Goal: Task Accomplishment & Management: Manage account settings

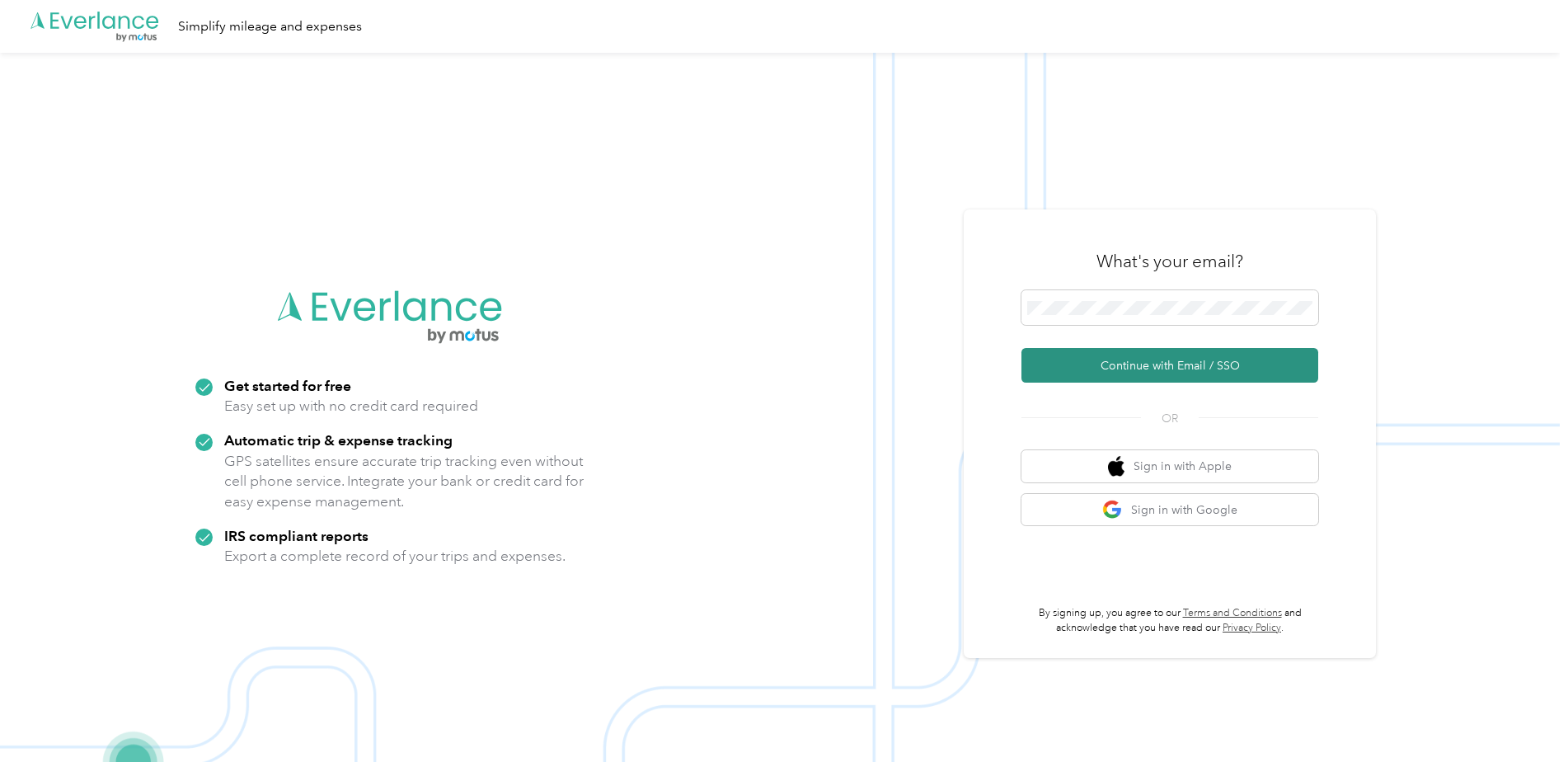
click at [1157, 367] on button "Continue with Email / SSO" at bounding box center [1170, 366] width 297 height 34
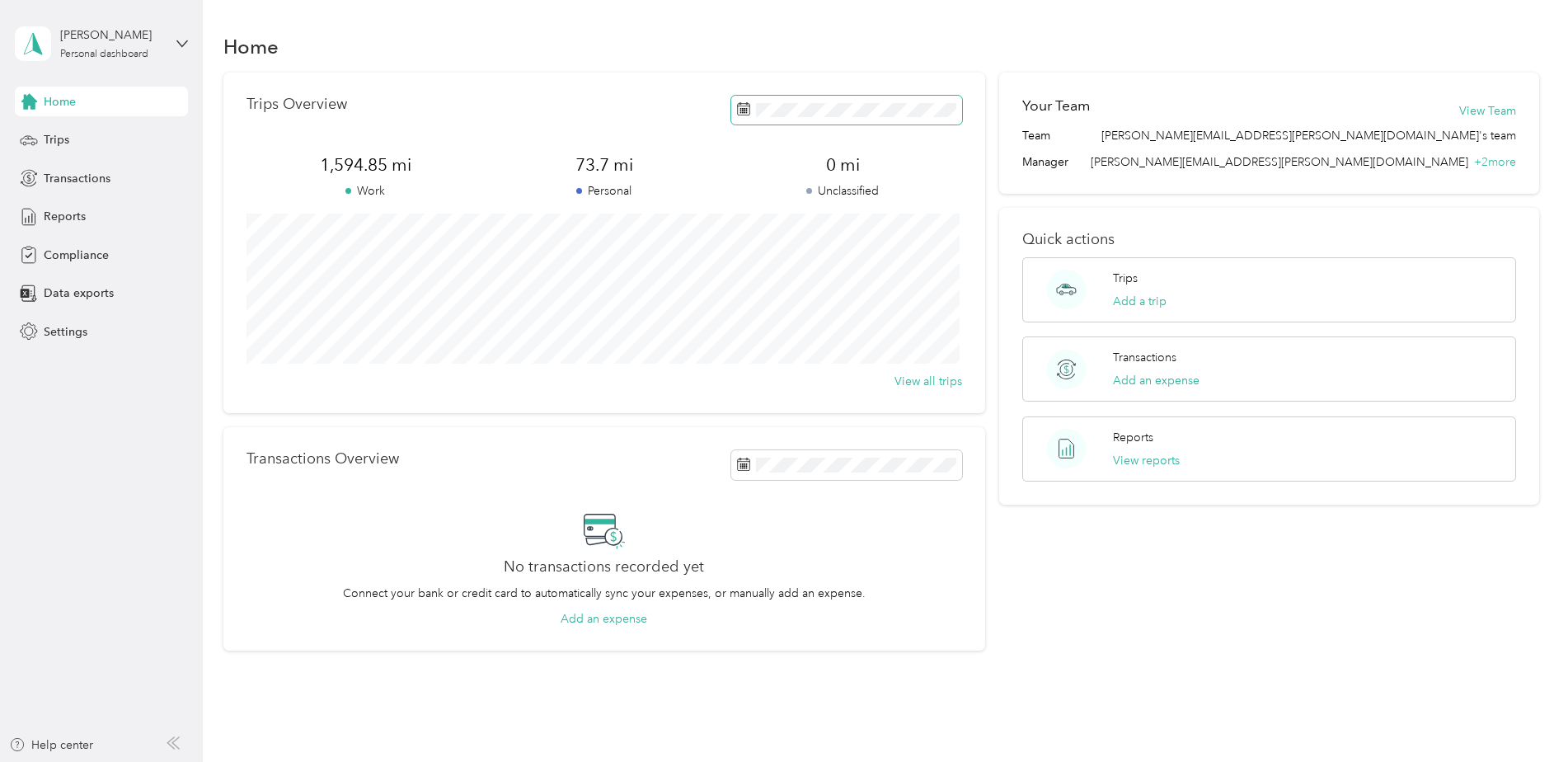
click at [740, 116] on icon at bounding box center [744, 110] width 12 height 11
click at [742, 107] on icon at bounding box center [744, 109] width 13 height 13
click at [762, 101] on span at bounding box center [846, 110] width 231 height 29
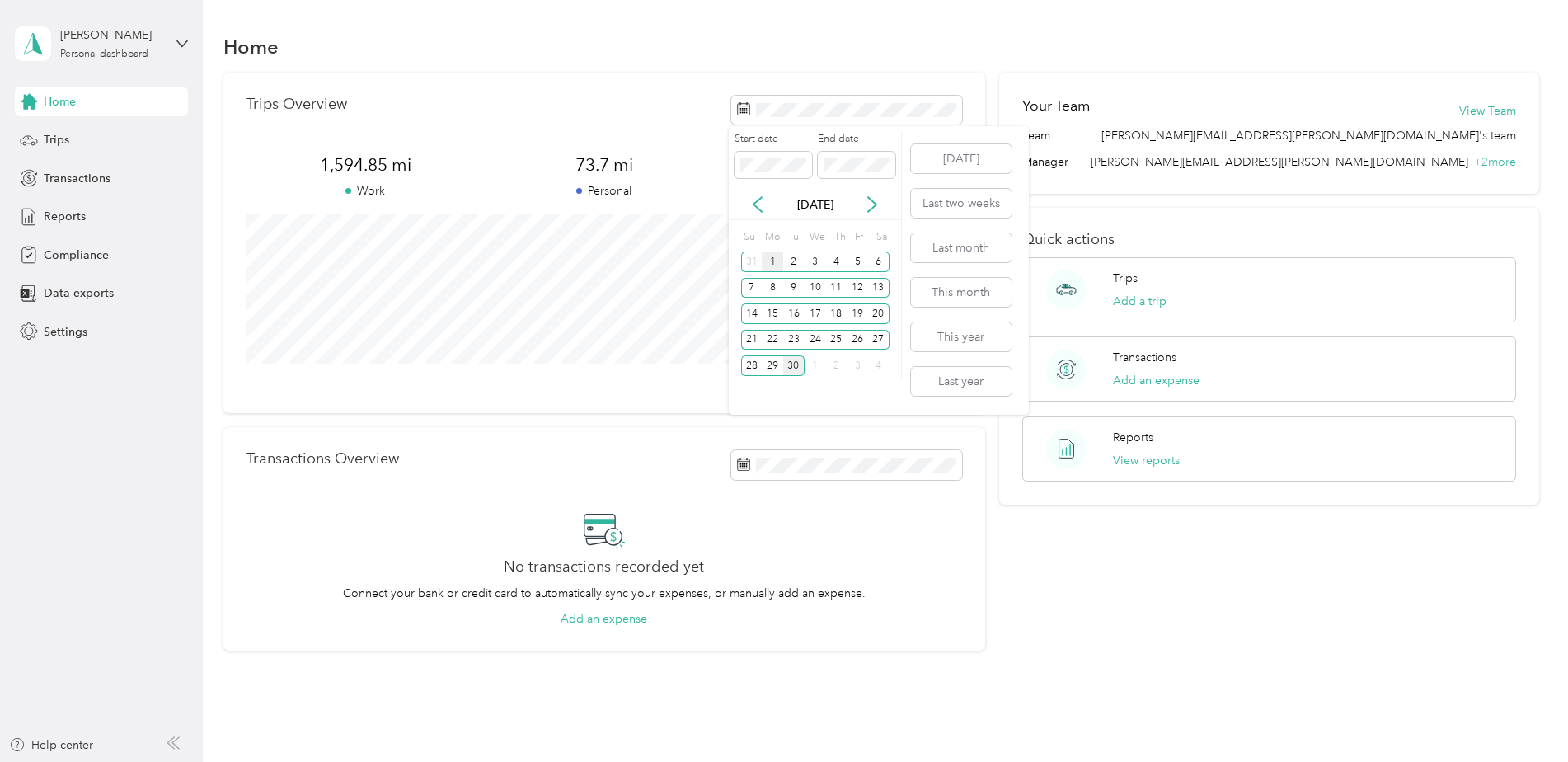
click at [776, 260] on div "1" at bounding box center [773, 262] width 21 height 21
click at [800, 369] on div "30" at bounding box center [794, 366] width 21 height 21
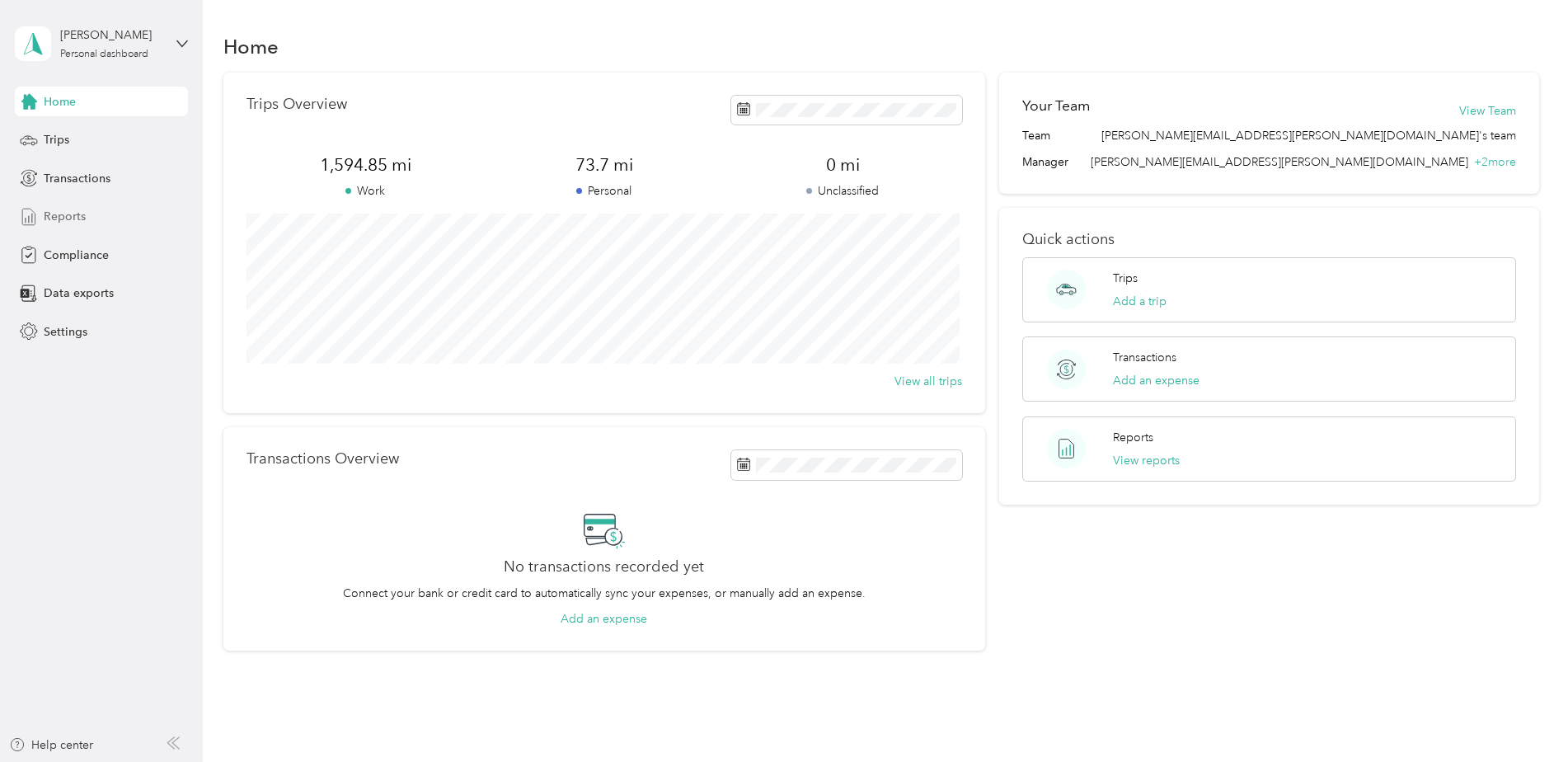
click at [74, 212] on span "Reports" at bounding box center [65, 216] width 42 height 17
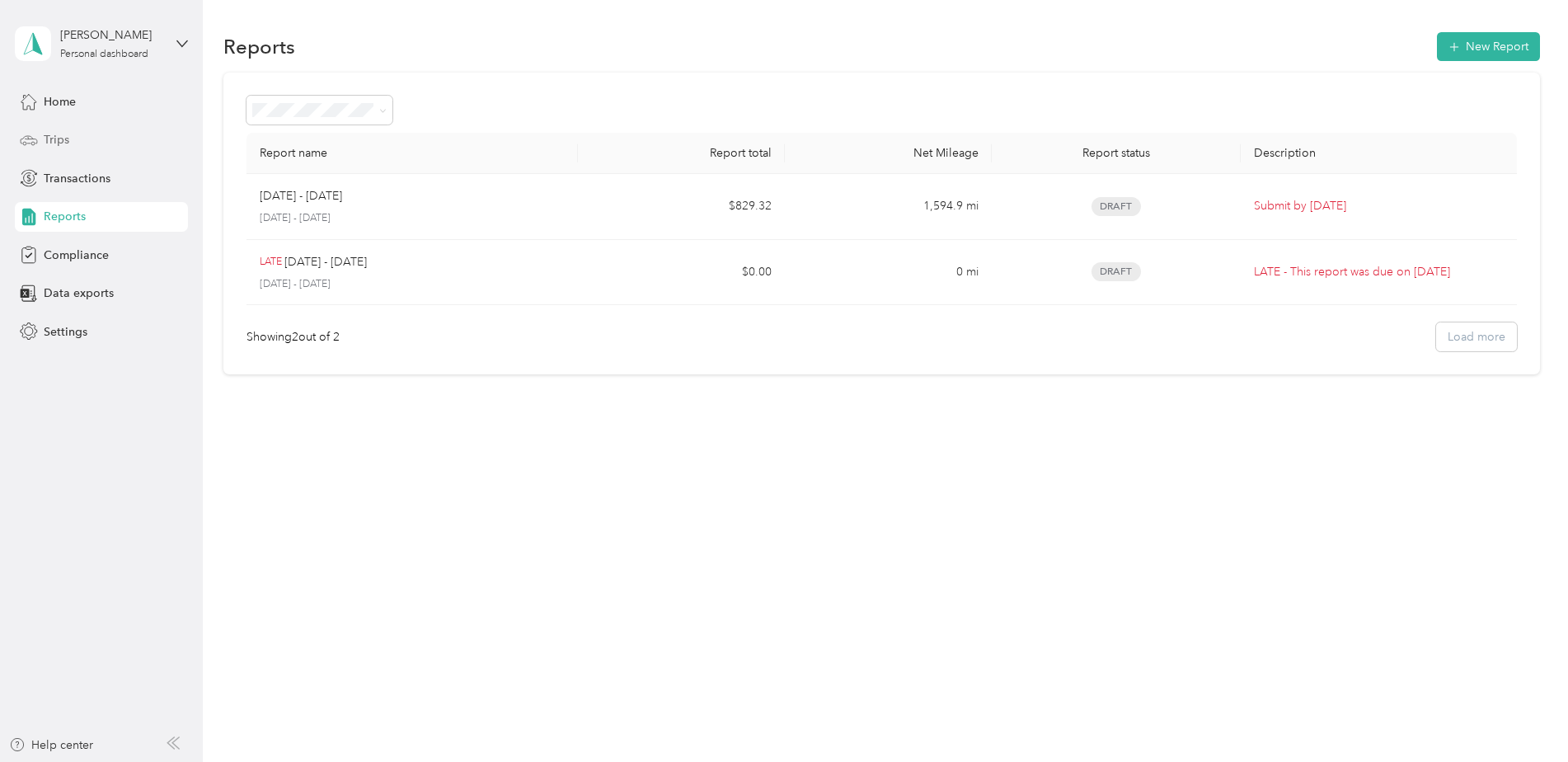
click at [45, 140] on span "Trips" at bounding box center [56, 140] width 26 height 17
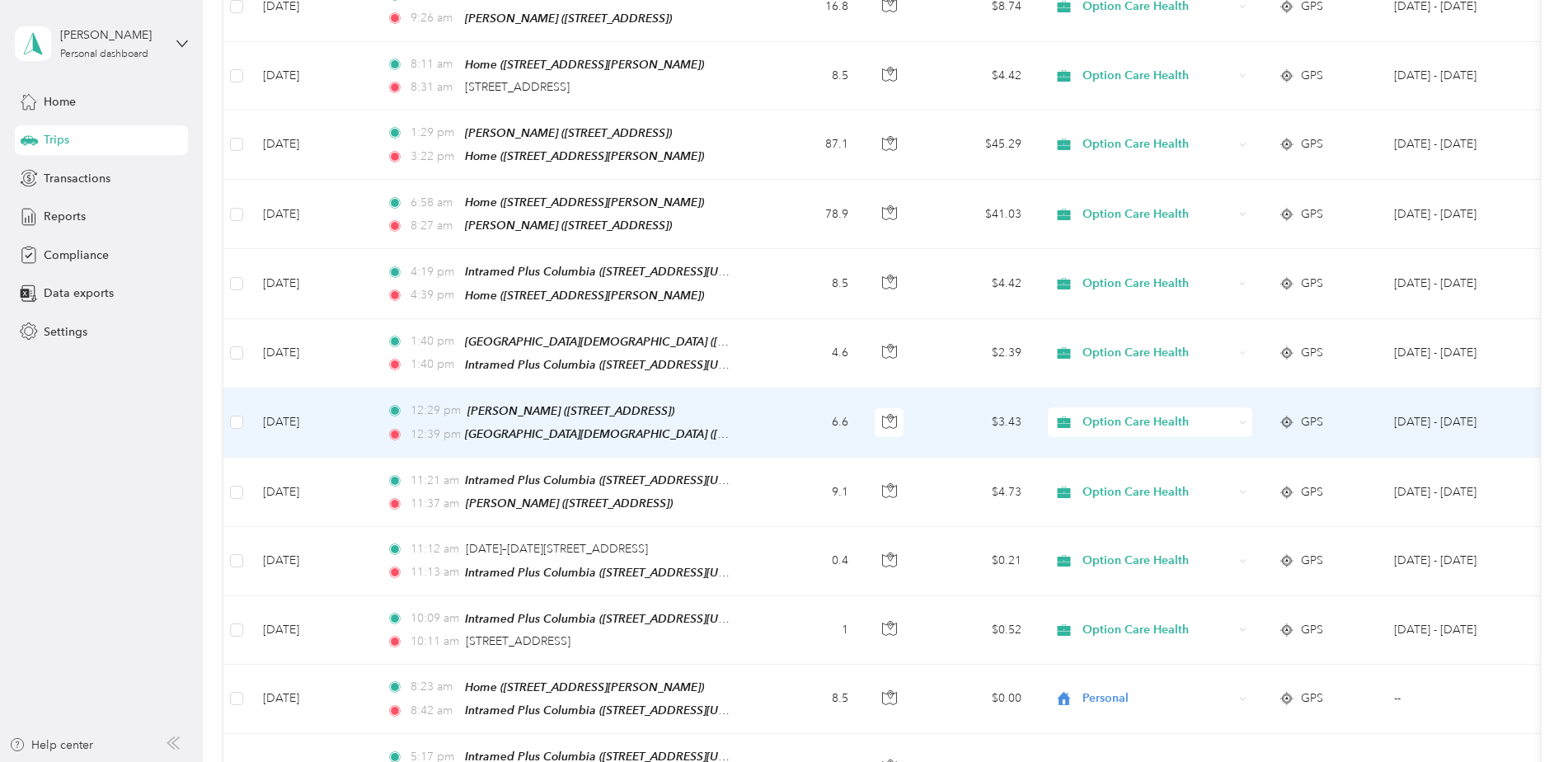
scroll to position [990, 0]
